Goal: Book appointment/travel/reservation

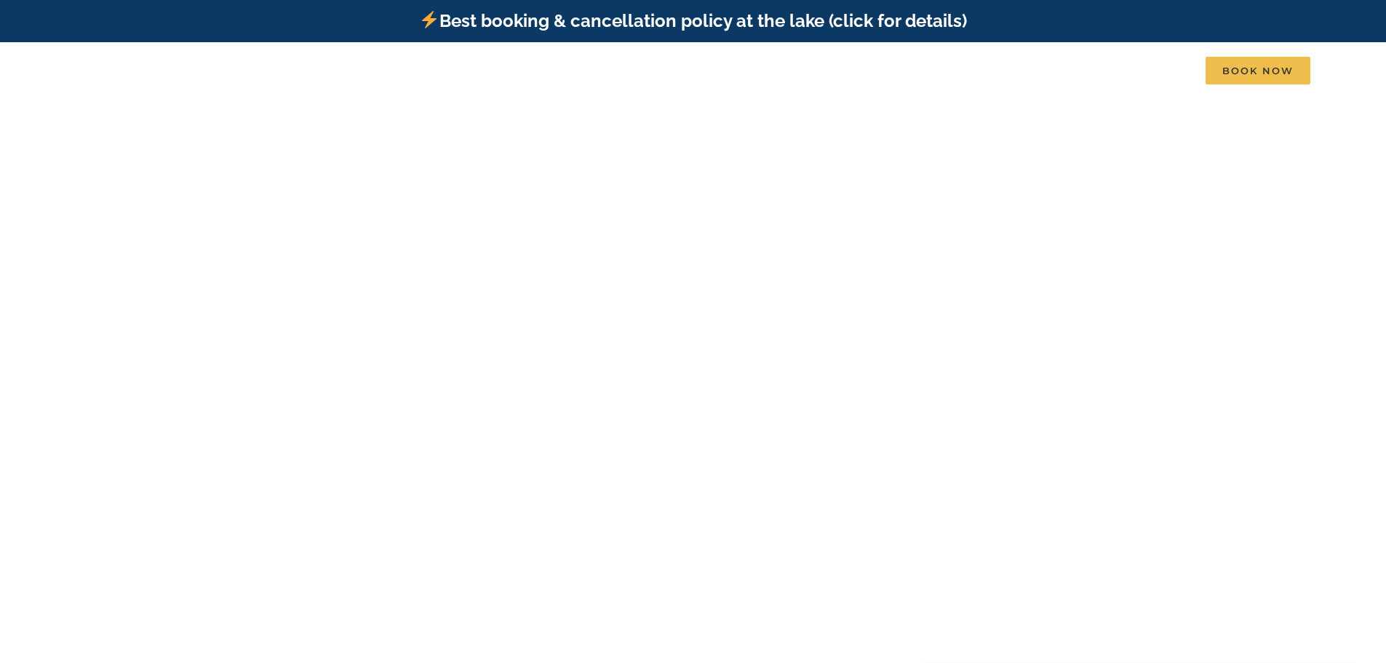
scroll to position [73, 0]
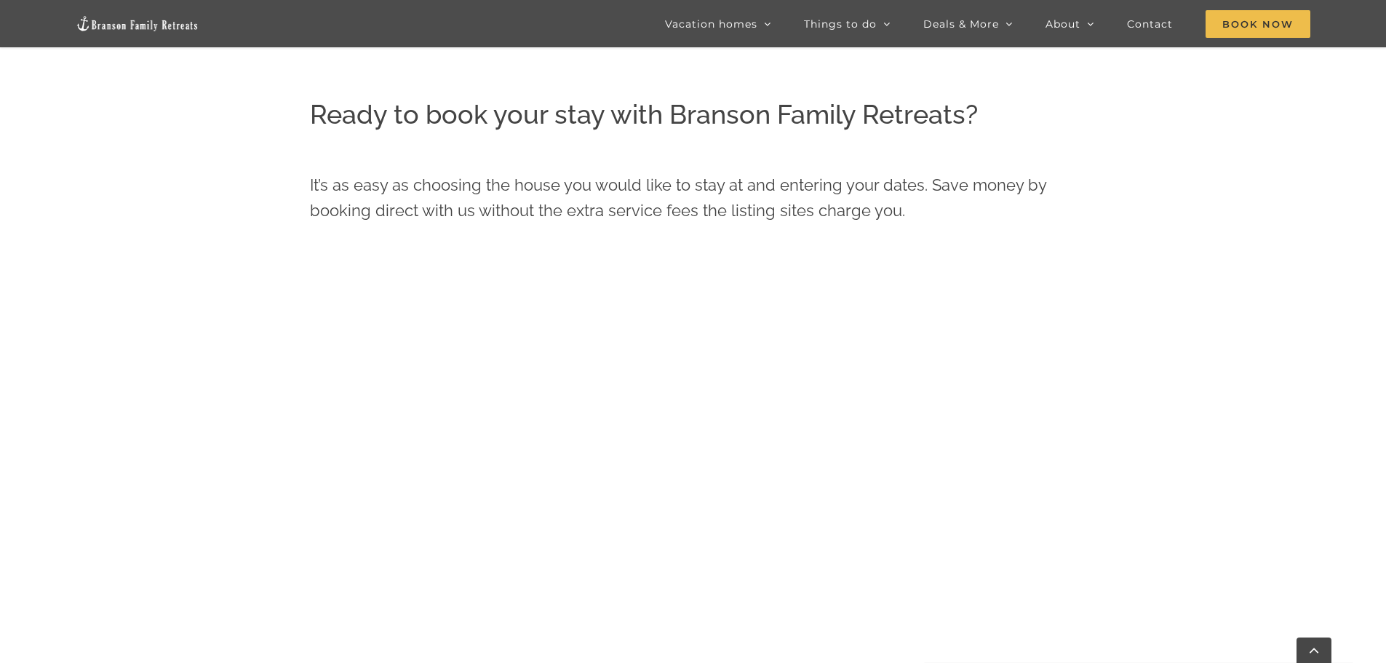
scroll to position [663, 0]
drag, startPoint x: 212, startPoint y: 383, endPoint x: 250, endPoint y: 447, distance: 75.4
drag, startPoint x: 303, startPoint y: 570, endPoint x: 311, endPoint y: 566, distance: 8.1
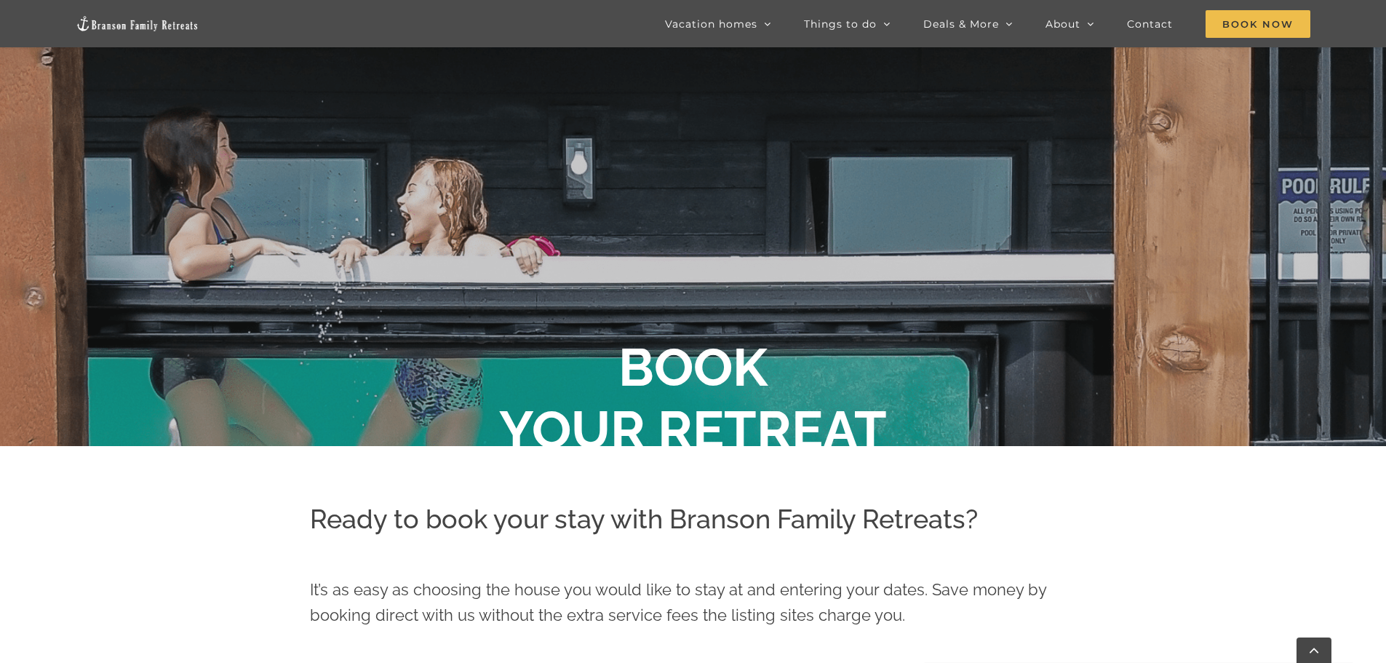
scroll to position [0, 0]
